Goal: Transaction & Acquisition: Purchase product/service

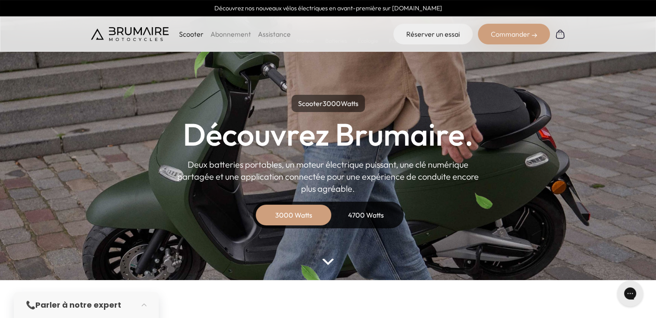
click at [187, 33] on p "Scooter" at bounding box center [191, 34] width 25 height 10
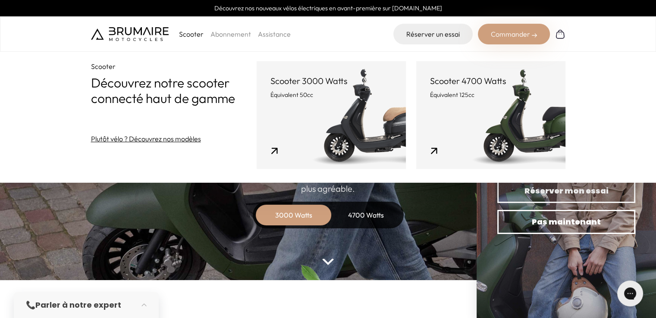
click at [511, 126] on link "Scooter 4700 Watts Équivalent 125cc" at bounding box center [490, 115] width 149 height 108
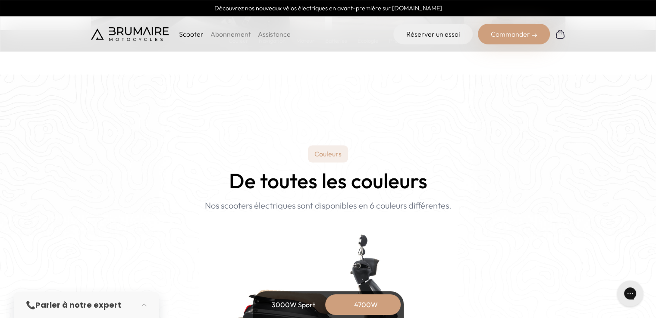
scroll to position [863, 0]
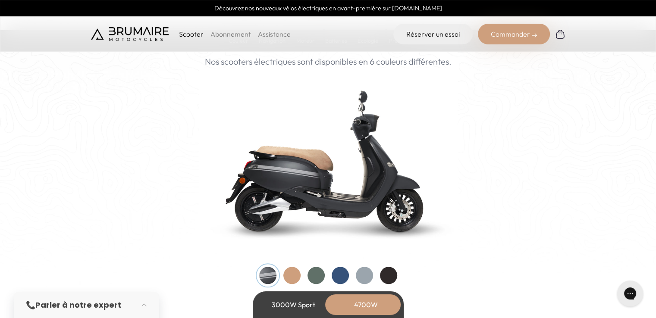
click at [386, 277] on div at bounding box center [388, 275] width 17 height 17
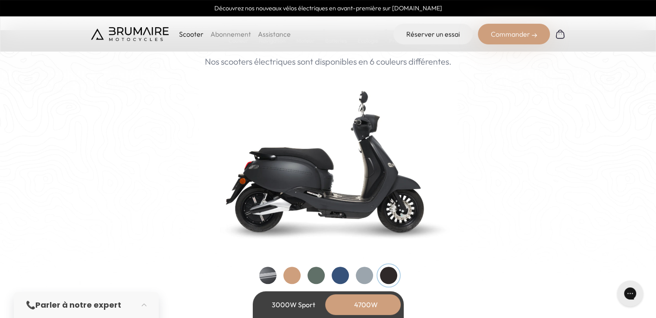
click at [365, 278] on div at bounding box center [364, 275] width 17 height 17
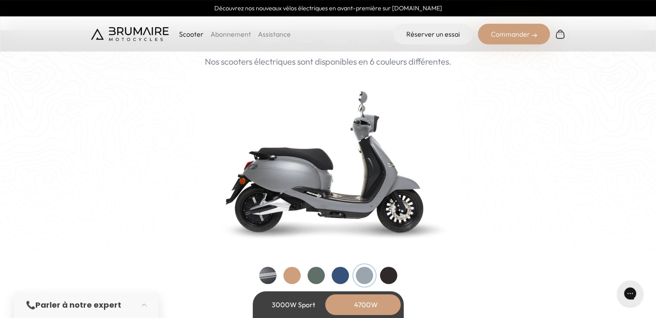
click at [342, 277] on div at bounding box center [340, 275] width 17 height 17
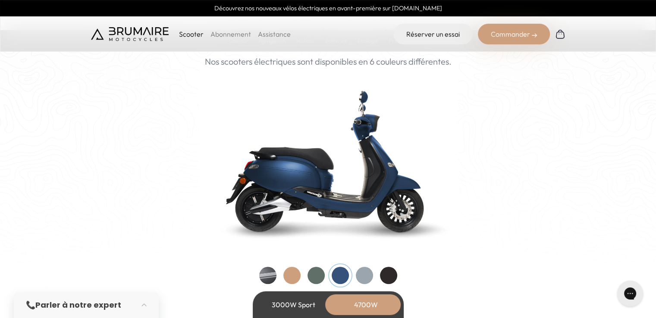
click at [318, 274] on div at bounding box center [316, 275] width 17 height 17
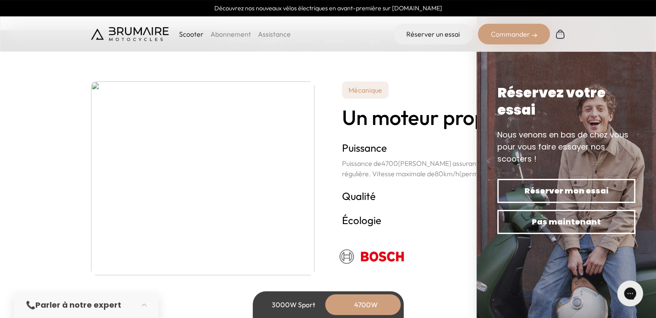
scroll to position [1726, 0]
